Goal: Task Accomplishment & Management: Use online tool/utility

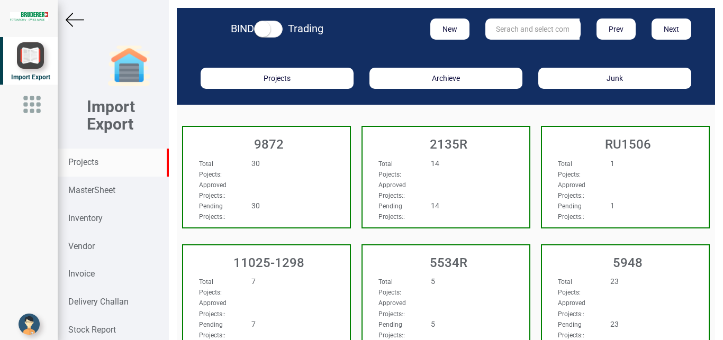
click at [509, 21] on input "text" at bounding box center [532, 29] width 94 height 21
type input "5965"
click at [513, 50] on link "5965" at bounding box center [528, 51] width 84 height 14
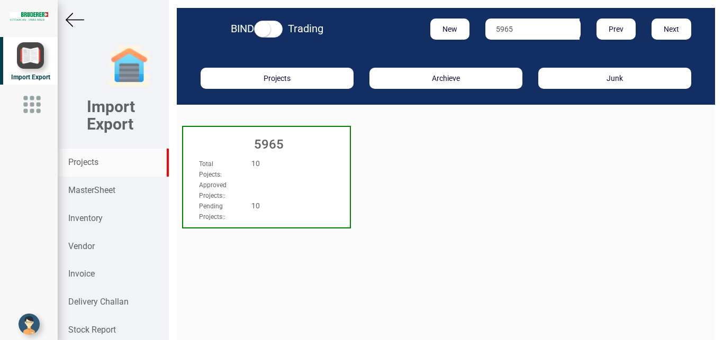
click at [284, 172] on div "Total Pojects : 10" at bounding box center [254, 168] width 126 height 21
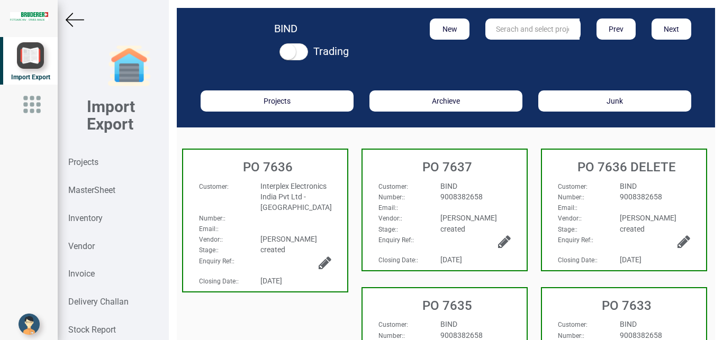
click at [481, 334] on div "9008382658" at bounding box center [475, 335] width 86 height 11
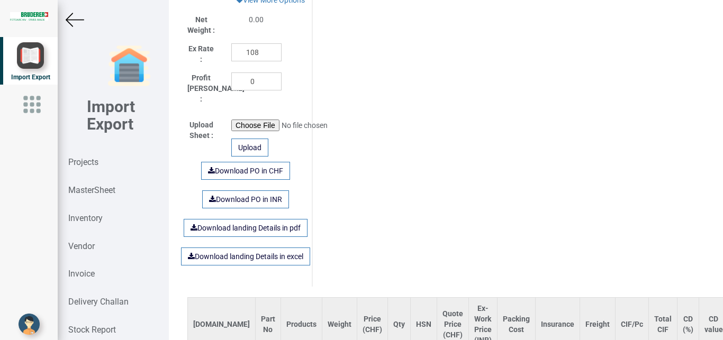
scroll to position [667, 0]
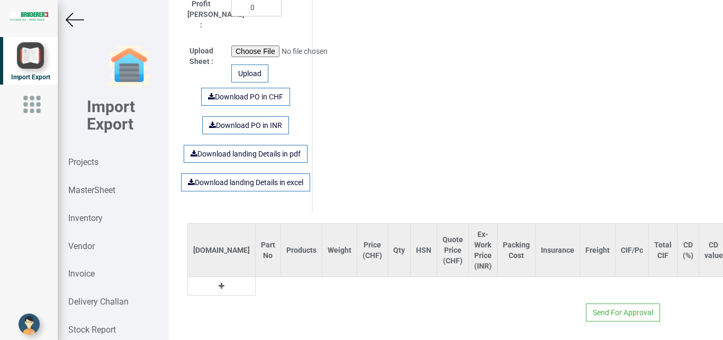
type input "4935.95"
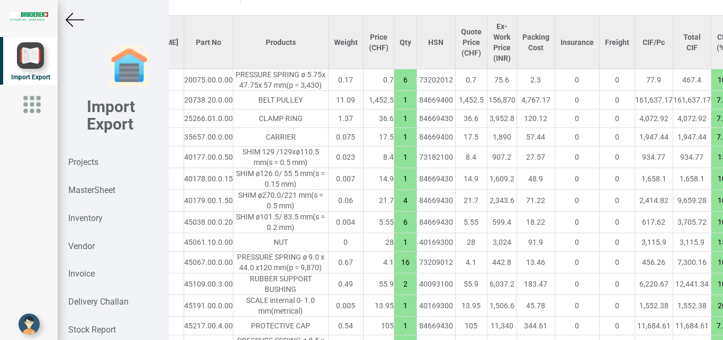
scroll to position [873, 110]
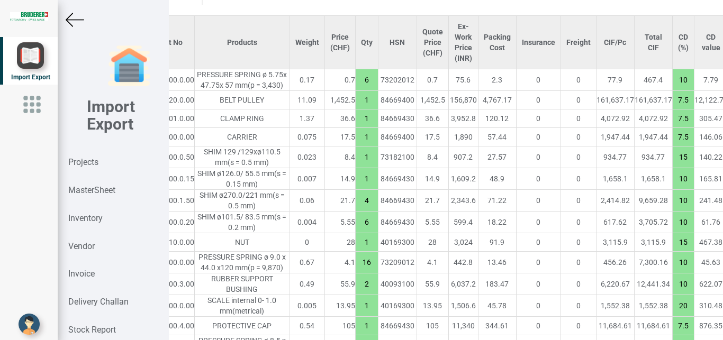
drag, startPoint x: 600, startPoint y: 78, endPoint x: 612, endPoint y: 77, distance: 11.7
click at [672, 77] on input "10" at bounding box center [682, 80] width 21 height 18
type input "15"
drag, startPoint x: 598, startPoint y: 193, endPoint x: 610, endPoint y: 192, distance: 11.7
click at [672, 188] on input "10" at bounding box center [682, 179] width 21 height 18
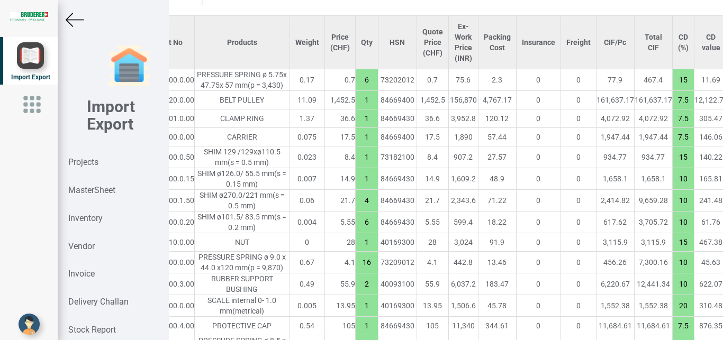
drag, startPoint x: 603, startPoint y: 163, endPoint x: 612, endPoint y: 166, distance: 9.5
click at [672, 166] on input "15" at bounding box center [682, 157] width 21 height 18
type input "7.5"
drag, startPoint x: 598, startPoint y: 193, endPoint x: 611, endPoint y: 193, distance: 12.7
click at [672, 188] on input "10" at bounding box center [682, 179] width 21 height 18
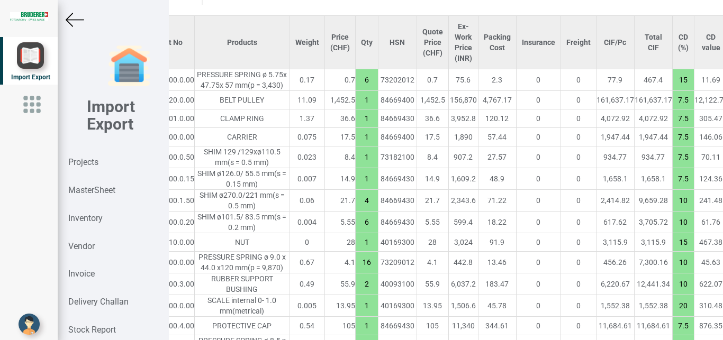
type input "7.5"
drag, startPoint x: 598, startPoint y: 212, endPoint x: 609, endPoint y: 213, distance: 11.7
click at [672, 210] on input "10" at bounding box center [682, 201] width 21 height 18
type input "7.5"
drag, startPoint x: 600, startPoint y: 238, endPoint x: 614, endPoint y: 238, distance: 13.2
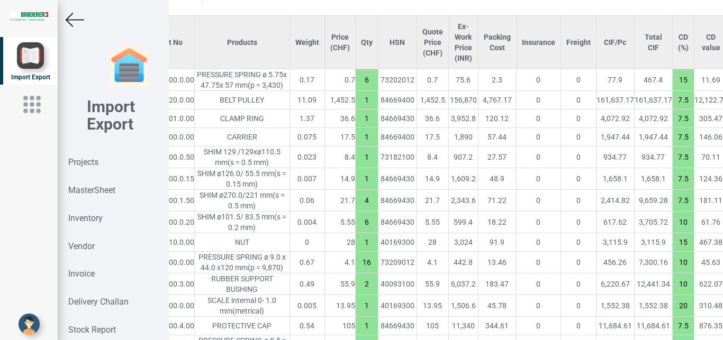
click at [672, 231] on input "10" at bounding box center [682, 222] width 21 height 18
type input "7.5"
click at [694, 252] on td "467.38" at bounding box center [711, 242] width 34 height 19
drag, startPoint x: 601, startPoint y: 254, endPoint x: 614, endPoint y: 258, distance: 13.7
click at [672, 251] on input "15" at bounding box center [682, 242] width 21 height 18
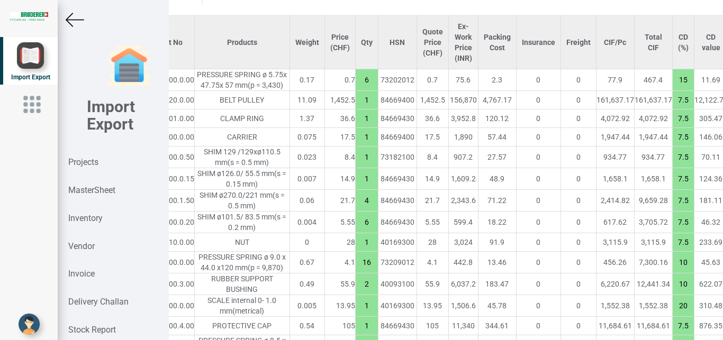
type input "7.5"
drag, startPoint x: 598, startPoint y: 279, endPoint x: 609, endPoint y: 279, distance: 11.1
click at [672, 271] on input "10" at bounding box center [682, 262] width 21 height 18
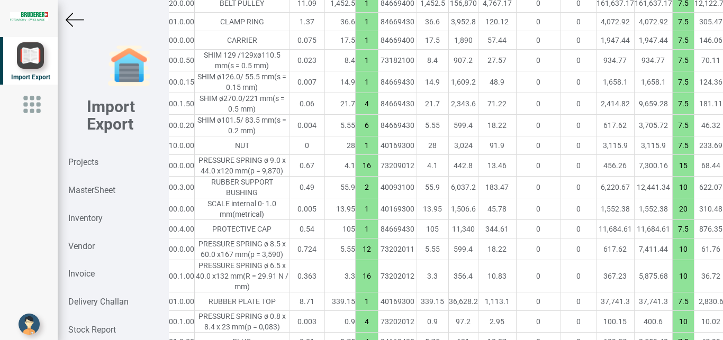
scroll to position [972, 110]
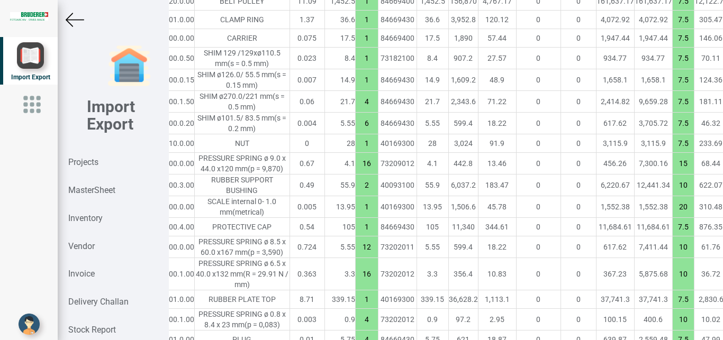
type input "15"
drag, startPoint x: 597, startPoint y: 280, endPoint x: 612, endPoint y: 281, distance: 15.4
click at [672, 256] on input "10" at bounding box center [682, 247] width 21 height 18
type input "15"
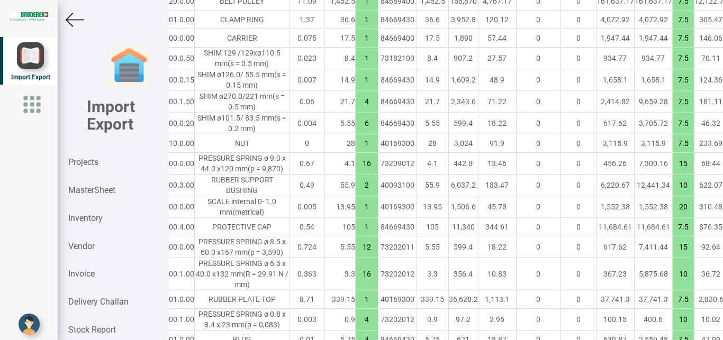
drag, startPoint x: 600, startPoint y: 311, endPoint x: 612, endPoint y: 315, distance: 12.7
click at [672, 283] on input "10" at bounding box center [682, 274] width 21 height 18
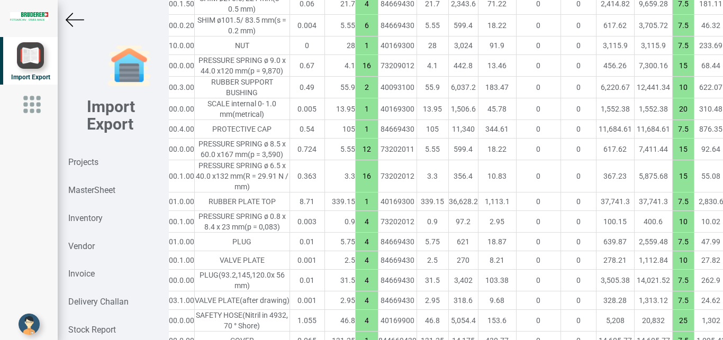
scroll to position [1071, 110]
type input "15"
drag, startPoint x: 599, startPoint y: 245, endPoint x: 626, endPoint y: 248, distance: 27.7
click at [672, 210] on input "7.5" at bounding box center [682, 201] width 21 height 18
type input "10"
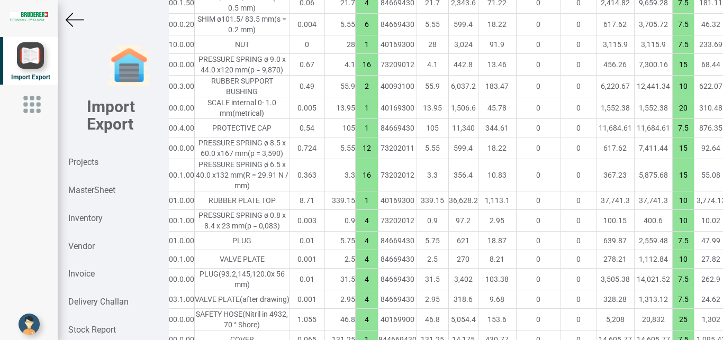
drag, startPoint x: 603, startPoint y: 270, endPoint x: 610, endPoint y: 272, distance: 7.6
click at [672, 230] on input "10" at bounding box center [682, 221] width 21 height 18
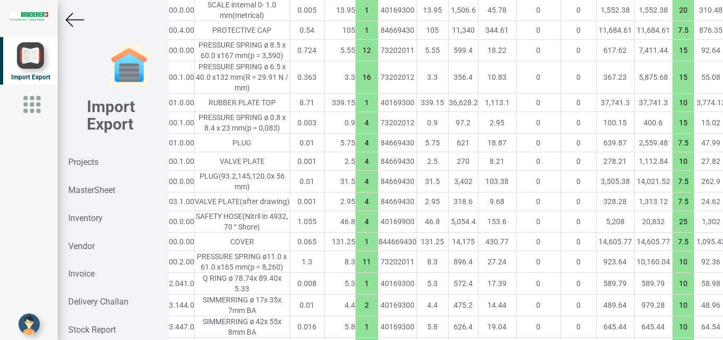
scroll to position [1170, 110]
type input "15"
drag, startPoint x: 597, startPoint y: 220, endPoint x: 611, endPoint y: 219, distance: 13.2
click at [672, 169] on input "10" at bounding box center [682, 160] width 21 height 18
type input "7.5"
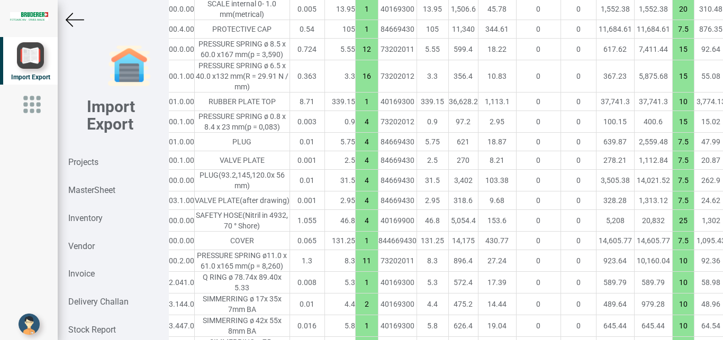
click at [694, 192] on td "262.9" at bounding box center [711, 181] width 34 height 22
drag, startPoint x: 597, startPoint y: 297, endPoint x: 610, endPoint y: 301, distance: 13.4
click at [672, 230] on input "25" at bounding box center [682, 221] width 21 height 18
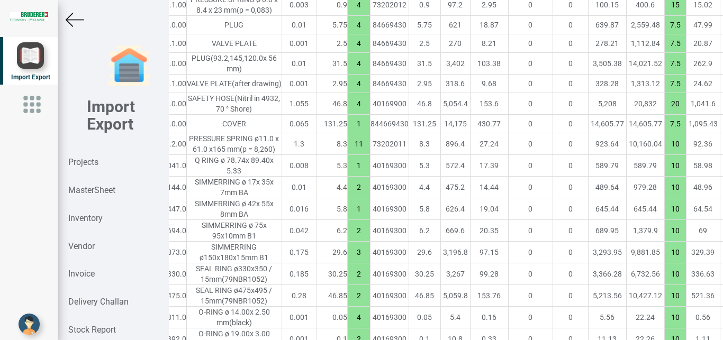
scroll to position [1287, 121]
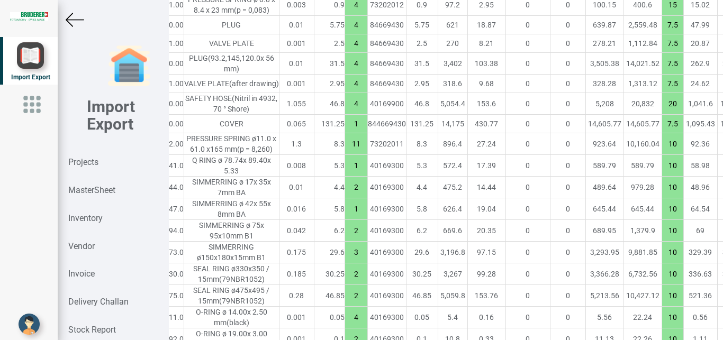
type input "20"
drag, startPoint x: 587, startPoint y: 235, endPoint x: 601, endPoint y: 234, distance: 14.3
click at [662, 153] on input "10" at bounding box center [672, 144] width 21 height 18
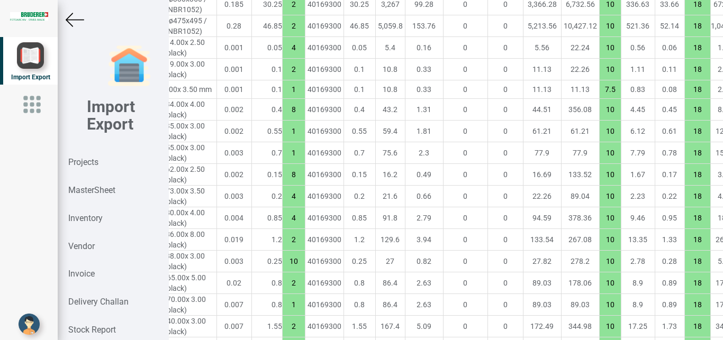
scroll to position [1557, 184]
type input "15"
drag, startPoint x: 524, startPoint y: 218, endPoint x: 540, endPoint y: 221, distance: 15.6
click at [599, 98] on input "7.5" at bounding box center [609, 89] width 21 height 18
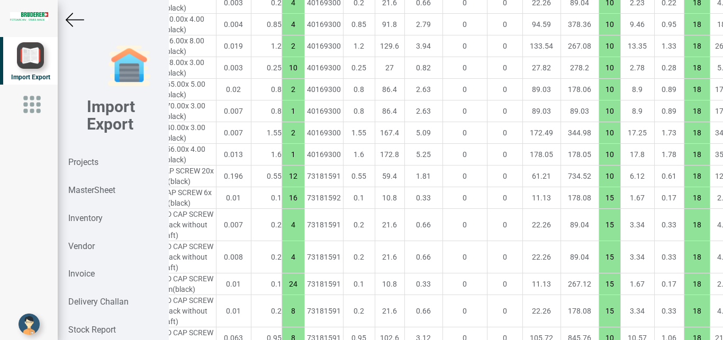
scroll to position [1754, 184]
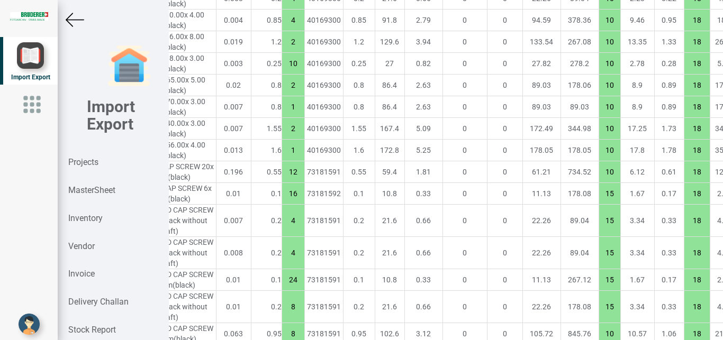
type input "10"
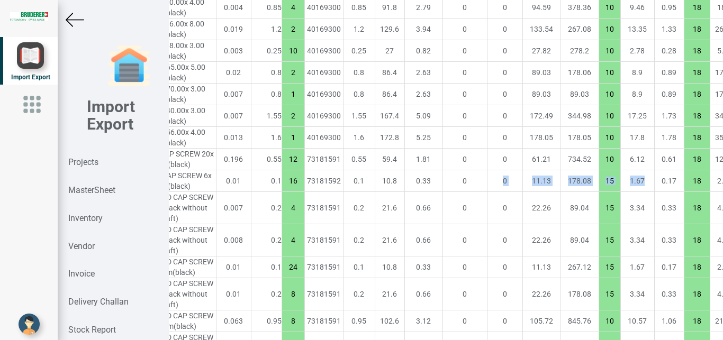
drag, startPoint x: 564, startPoint y: 330, endPoint x: 404, endPoint y: 332, distance: 159.8
click at [404, 192] on tr "48 94.0202.174.0 HEX HEAD CAP SCREW 6x 40mm (black) 0.01 0.1 16 73181592 0.1 10…" at bounding box center [420, 181] width 832 height 22
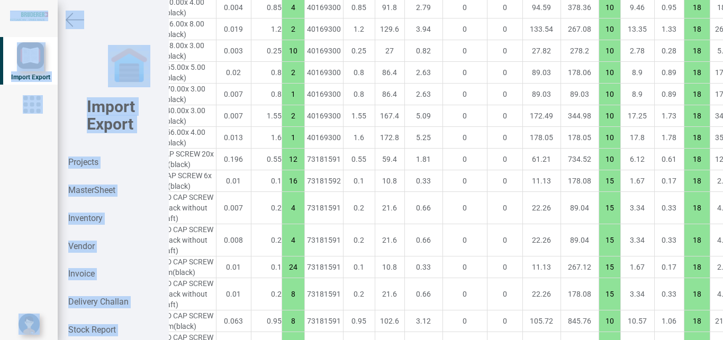
scroll to position [1769, 184]
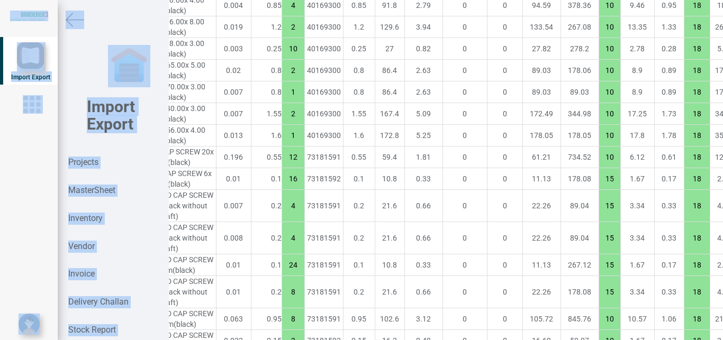
click at [560, 190] on td "178.08" at bounding box center [579, 179] width 38 height 22
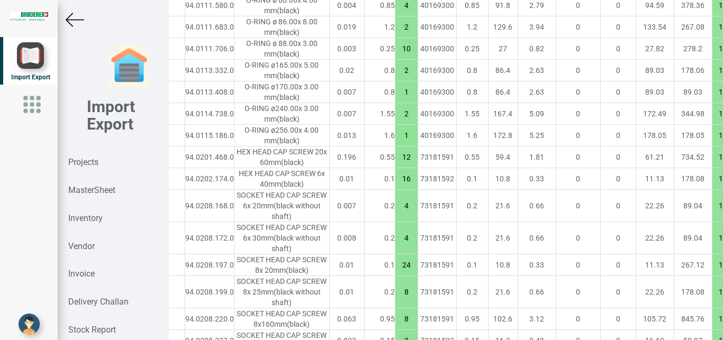
scroll to position [1769, 107]
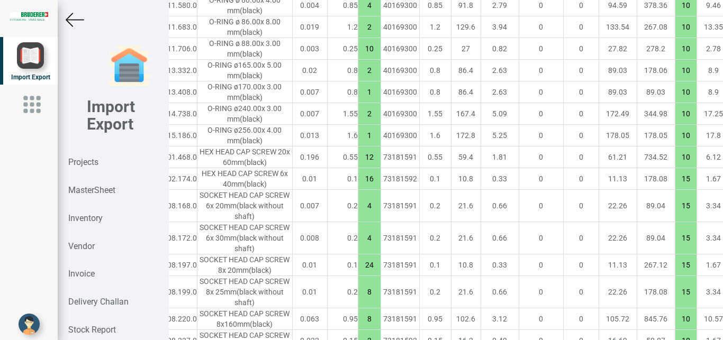
drag, startPoint x: 602, startPoint y: 293, endPoint x: 615, endPoint y: 293, distance: 13.2
click at [675, 166] on input "10" at bounding box center [685, 157] width 21 height 18
type input "15"
click at [696, 168] on td "9.18" at bounding box center [713, 158] width 34 height 22
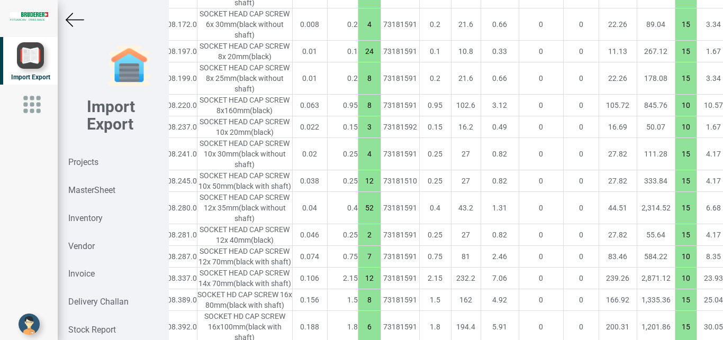
scroll to position [1985, 107]
drag, startPoint x: 599, startPoint y: 299, endPoint x: 613, endPoint y: 302, distance: 13.9
click at [675, 112] on input "10" at bounding box center [685, 103] width 21 height 18
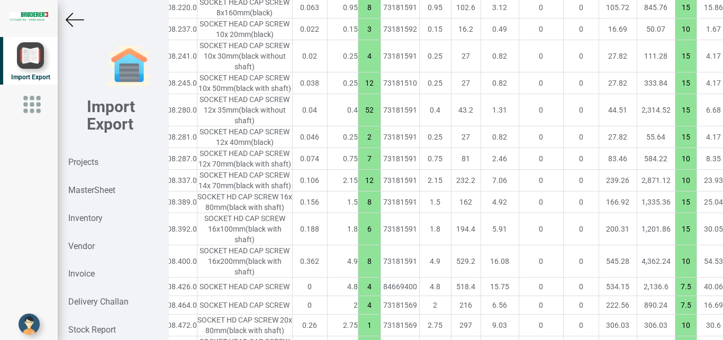
scroll to position [2084, 107]
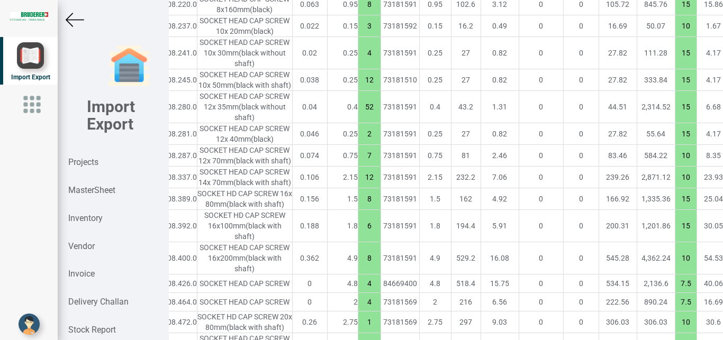
type input "15"
drag, startPoint x: 602, startPoint y: 233, endPoint x: 617, endPoint y: 233, distance: 15.9
click at [675, 35] on input "10" at bounding box center [685, 26] width 21 height 18
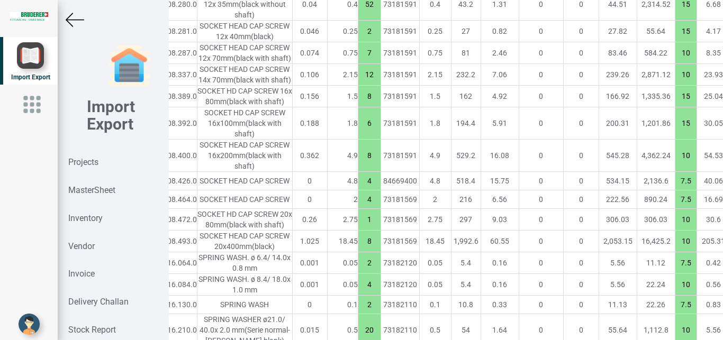
scroll to position [2201, 107]
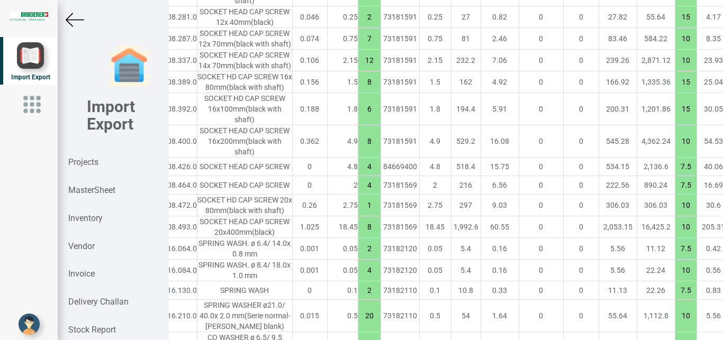
type input "15"
drag, startPoint x: 603, startPoint y: 319, endPoint x: 613, endPoint y: 317, distance: 10.2
click at [675, 48] on input "10" at bounding box center [685, 39] width 21 height 18
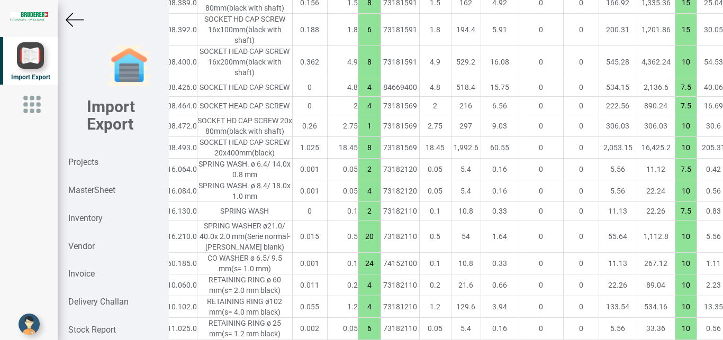
scroll to position [2309, 107]
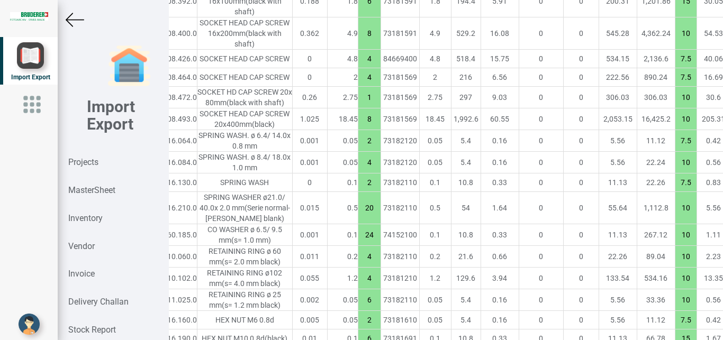
type input "15"
drag, startPoint x: 600, startPoint y: 254, endPoint x: 612, endPoint y: 249, distance: 12.1
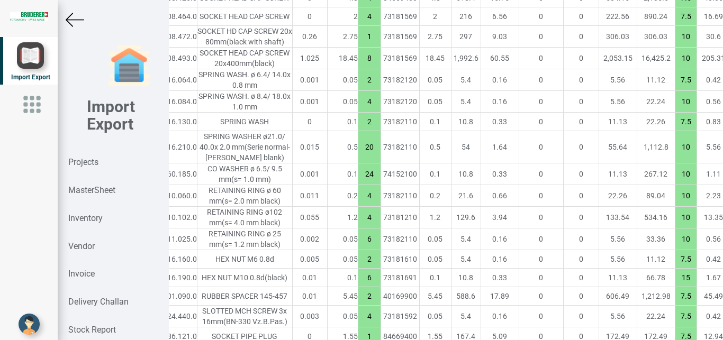
scroll to position [2408, 107]
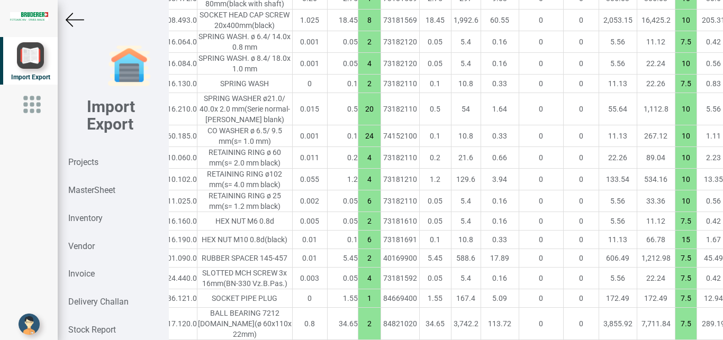
type input "15"
drag, startPoint x: 602, startPoint y: 259, endPoint x: 613, endPoint y: 258, distance: 11.2
type input "15"
drag, startPoint x: 604, startPoint y: 290, endPoint x: 614, endPoint y: 292, distance: 9.8
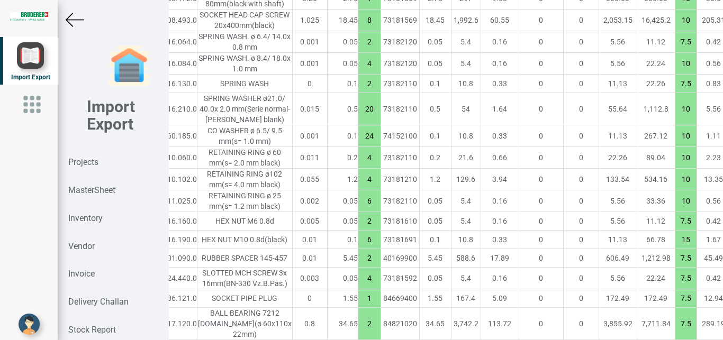
type input "15"
drag, startPoint x: 602, startPoint y: 314, endPoint x: 613, endPoint y: 314, distance: 11.1
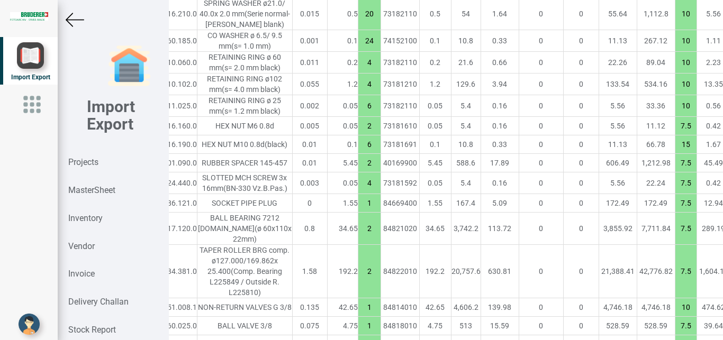
scroll to position [2507, 107]
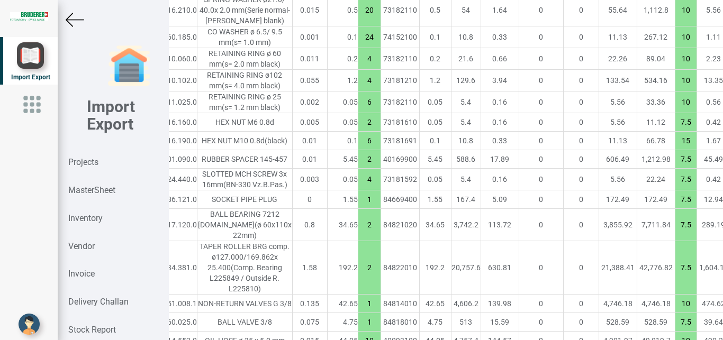
type input "15"
drag, startPoint x: 603, startPoint y: 238, endPoint x: 613, endPoint y: 242, distance: 11.1
type input "15"
drag, startPoint x: 603, startPoint y: 274, endPoint x: 617, endPoint y: 276, distance: 14.5
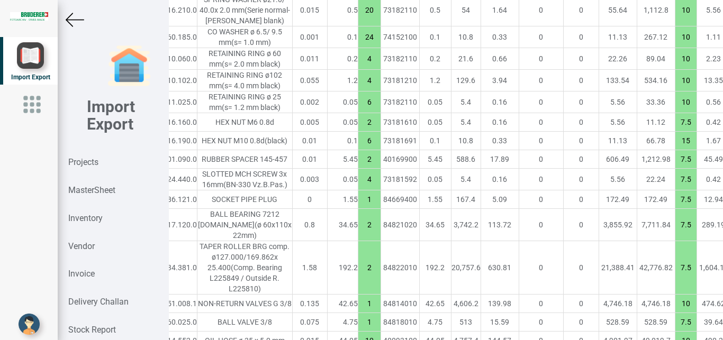
type input "15"
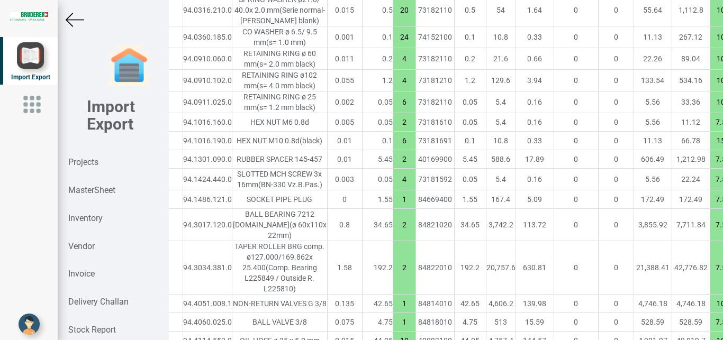
scroll to position [2507, 69]
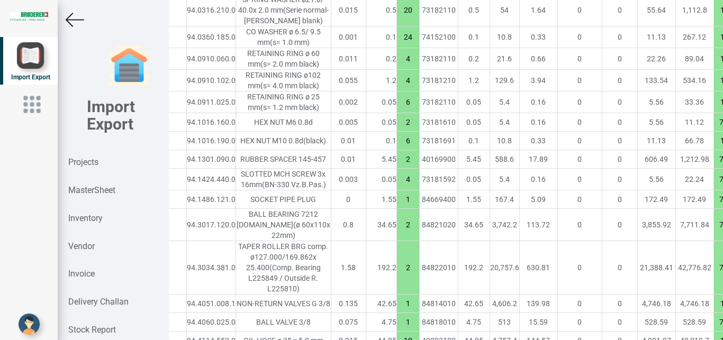
drag, startPoint x: 638, startPoint y: 302, endPoint x: 655, endPoint y: 302, distance: 17.5
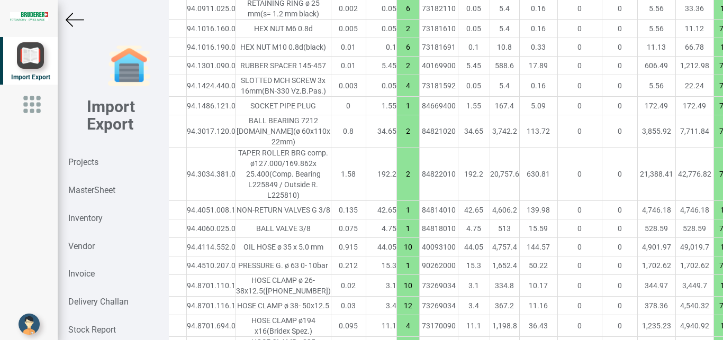
scroll to position [2615, 69]
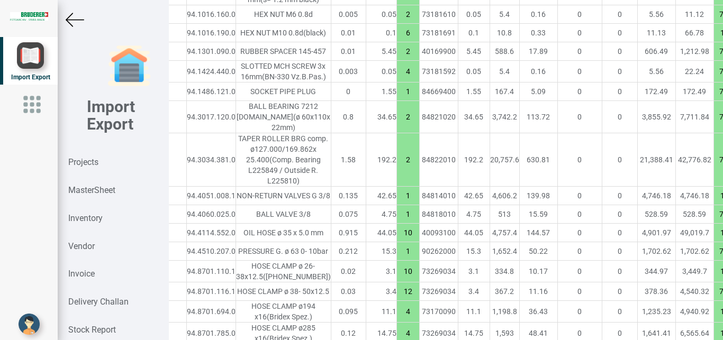
type input "15"
drag, startPoint x: 642, startPoint y: 215, endPoint x: 653, endPoint y: 217, distance: 11.8
type input "15"
drag, startPoint x: 641, startPoint y: 233, endPoint x: 657, endPoint y: 234, distance: 15.4
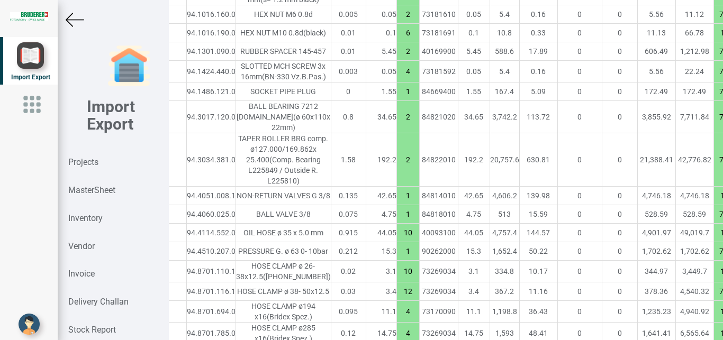
type input "15"
drag, startPoint x: 641, startPoint y: 268, endPoint x: 653, endPoint y: 271, distance: 12.6
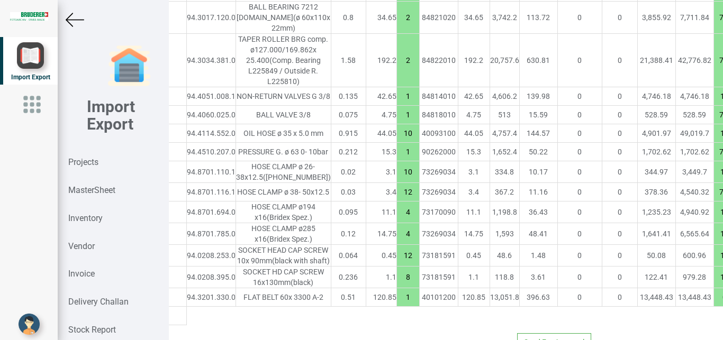
scroll to position [2723, 69]
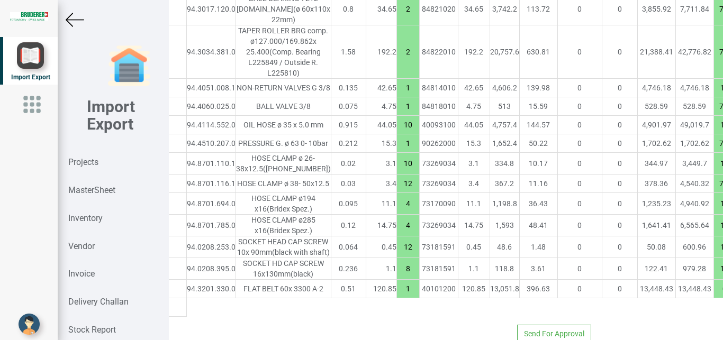
type input "15"
drag, startPoint x: 640, startPoint y: 224, endPoint x: 654, endPoint y: 229, distance: 15.1
type input "15"
drag, startPoint x: 642, startPoint y: 256, endPoint x: 652, endPoint y: 258, distance: 10.3
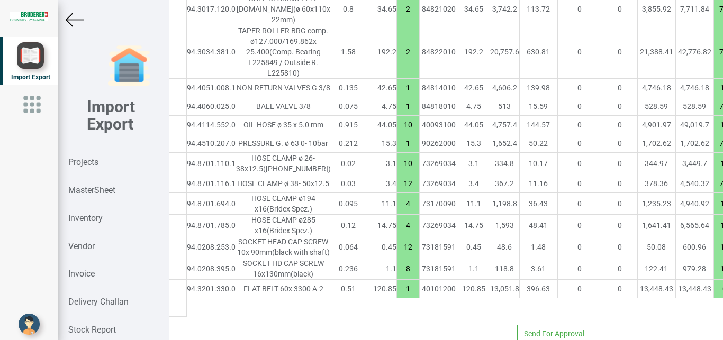
type input "15"
drag, startPoint x: 641, startPoint y: 289, endPoint x: 654, endPoint y: 291, distance: 12.9
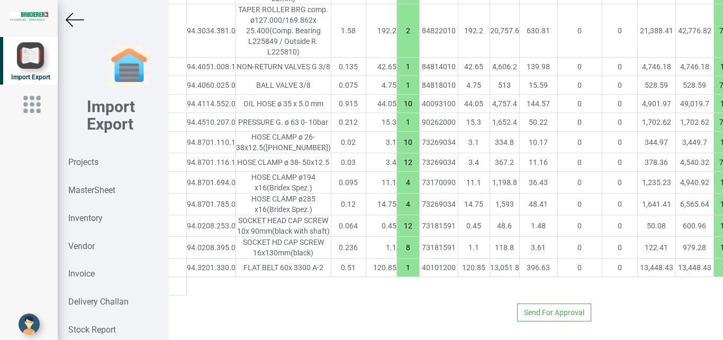
scroll to position [2804, 69]
type input "15"
drag, startPoint x: 641, startPoint y: 238, endPoint x: 650, endPoint y: 238, distance: 9.0
type input "15"
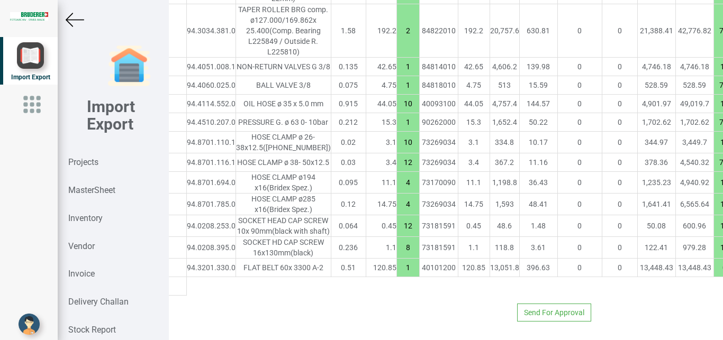
drag, startPoint x: 640, startPoint y: 279, endPoint x: 653, endPoint y: 279, distance: 12.7
type input "10"
drag, startPoint x: 639, startPoint y: 304, endPoint x: 655, endPoint y: 306, distance: 16.0
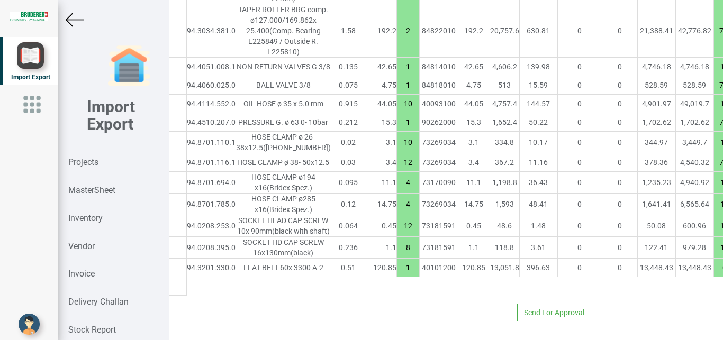
scroll to position [3022, 69]
type input "15"
drag, startPoint x: 642, startPoint y: 111, endPoint x: 655, endPoint y: 112, distance: 13.2
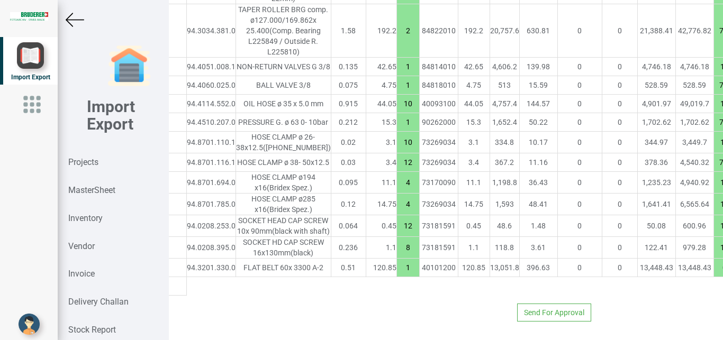
type input "15"
drag, startPoint x: 642, startPoint y: 241, endPoint x: 654, endPoint y: 241, distance: 11.7
click at [714, 76] on input "10" at bounding box center [724, 67] width 21 height 18
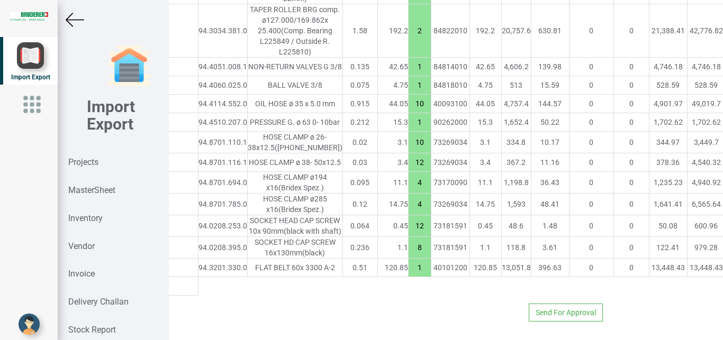
scroll to position [3034, 57]
type input "7.5"
drag, startPoint x: 653, startPoint y: 293, endPoint x: 663, endPoint y: 293, distance: 10.1
click at [722, 131] on input "7.5" at bounding box center [735, 122] width 21 height 18
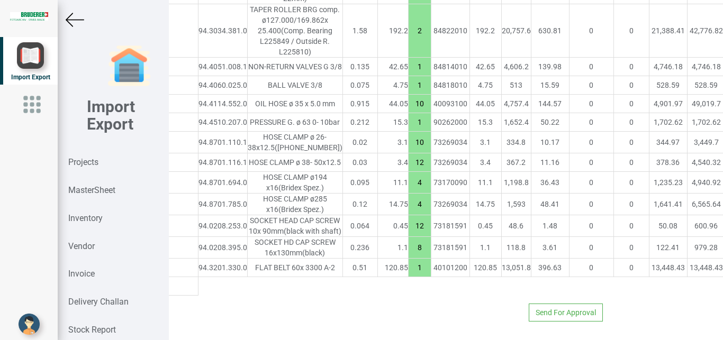
type input "0"
drag, startPoint x: 653, startPoint y: 218, endPoint x: 663, endPoint y: 221, distance: 10.0
click at [722, 151] on input "10" at bounding box center [735, 142] width 21 height 18
type input "15"
drag, startPoint x: 650, startPoint y: 243, endPoint x: 664, endPoint y: 244, distance: 13.8
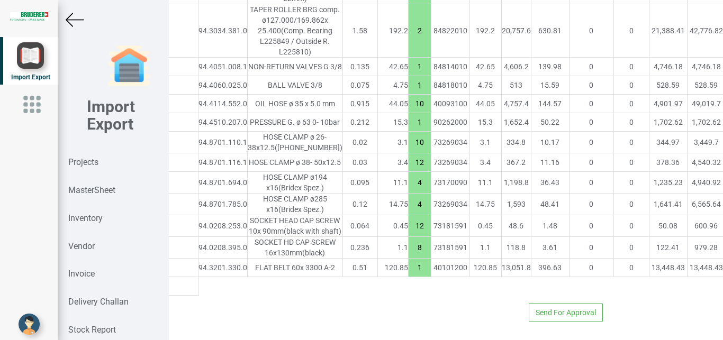
click at [722, 171] on input "7.5" at bounding box center [735, 162] width 21 height 18
type input "15"
drag, startPoint x: 651, startPoint y: 268, endPoint x: 662, endPoint y: 270, distance: 11.7
click at [722, 192] on input "10" at bounding box center [735, 183] width 21 height 18
type input "15"
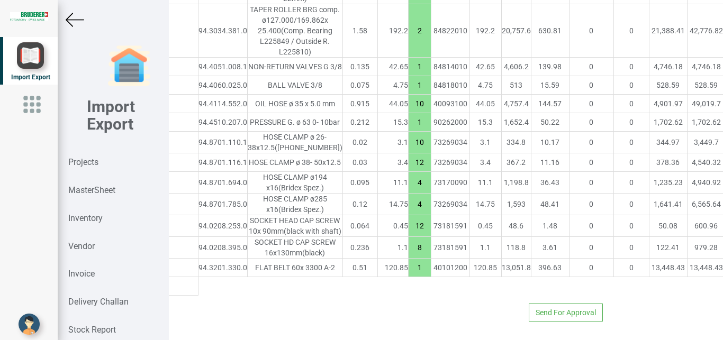
drag, startPoint x: 653, startPoint y: 292, endPoint x: 666, endPoint y: 293, distance: 12.3
click at [722, 213] on input "10" at bounding box center [735, 204] width 21 height 18
type input "15"
drag, startPoint x: 652, startPoint y: 319, endPoint x: 663, endPoint y: 320, distance: 11.7
click at [722, 235] on input "10" at bounding box center [735, 226] width 21 height 18
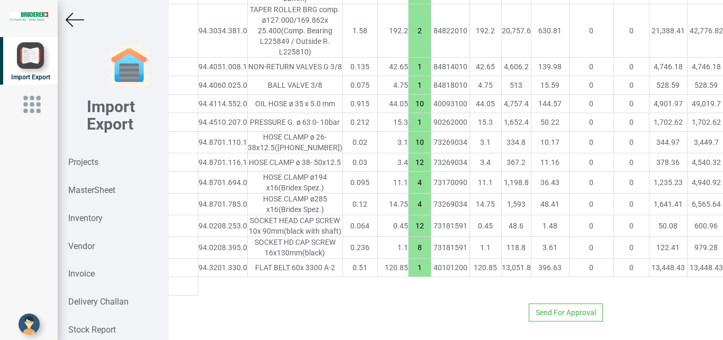
scroll to position [3232, 57]
type input "15"
drag, startPoint x: 651, startPoint y: 257, endPoint x: 662, endPoint y: 260, distance: 11.6
click at [722, 257] on input "10" at bounding box center [735, 248] width 21 height 18
type input "15"
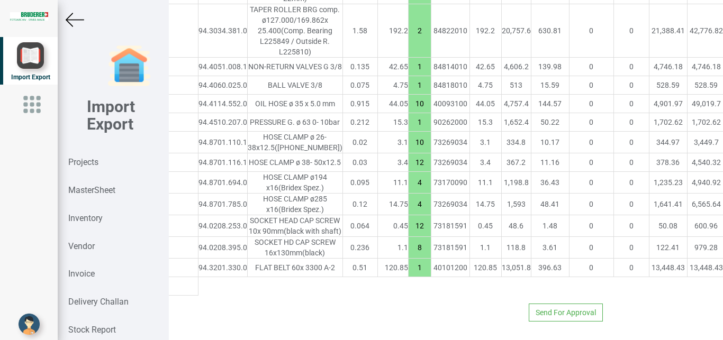
drag, startPoint x: 652, startPoint y: 285, endPoint x: 661, endPoint y: 288, distance: 10.2
click at [722, 277] on input "0" at bounding box center [735, 268] width 21 height 18
type input "10"
